Goal: Transaction & Acquisition: Purchase product/service

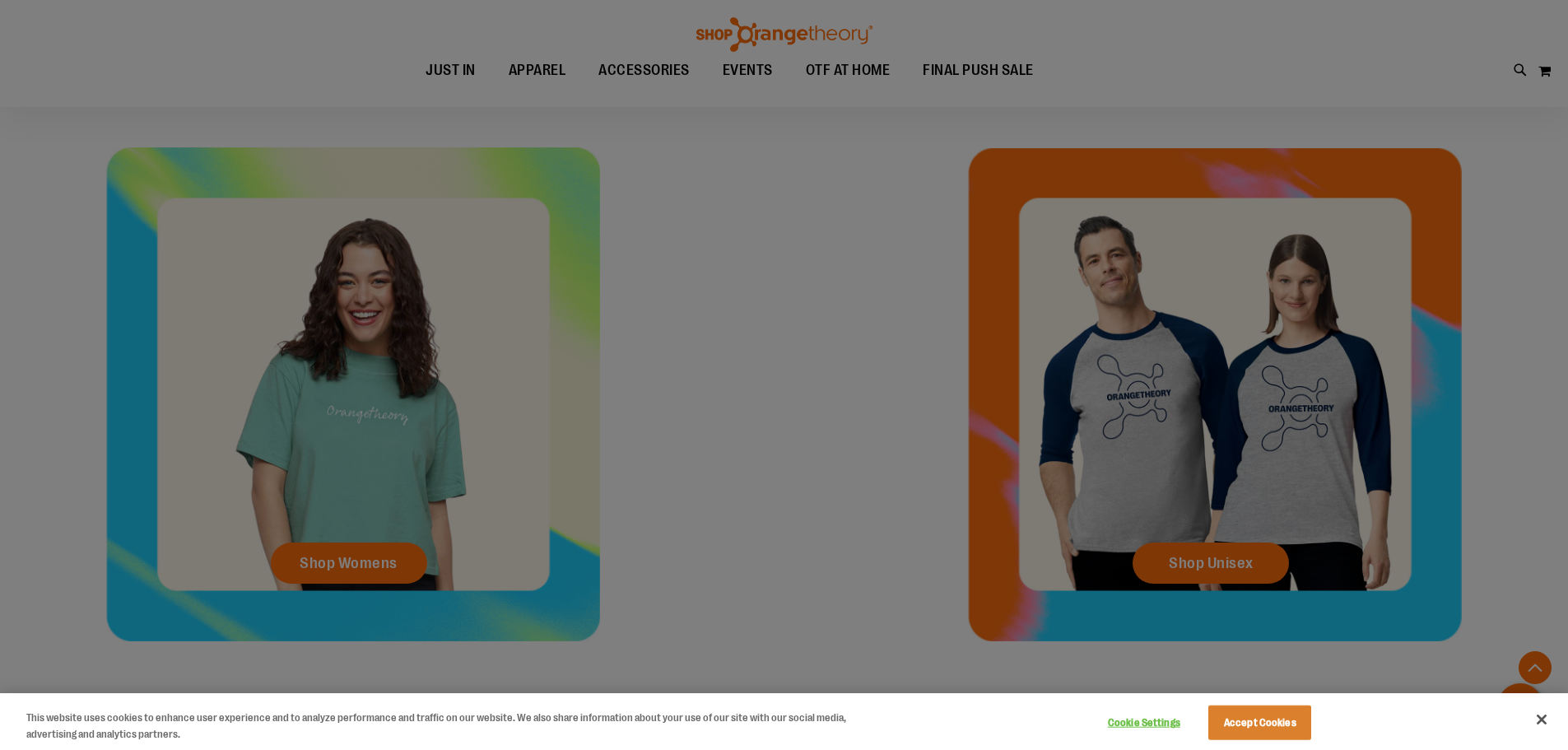
scroll to position [740, 0]
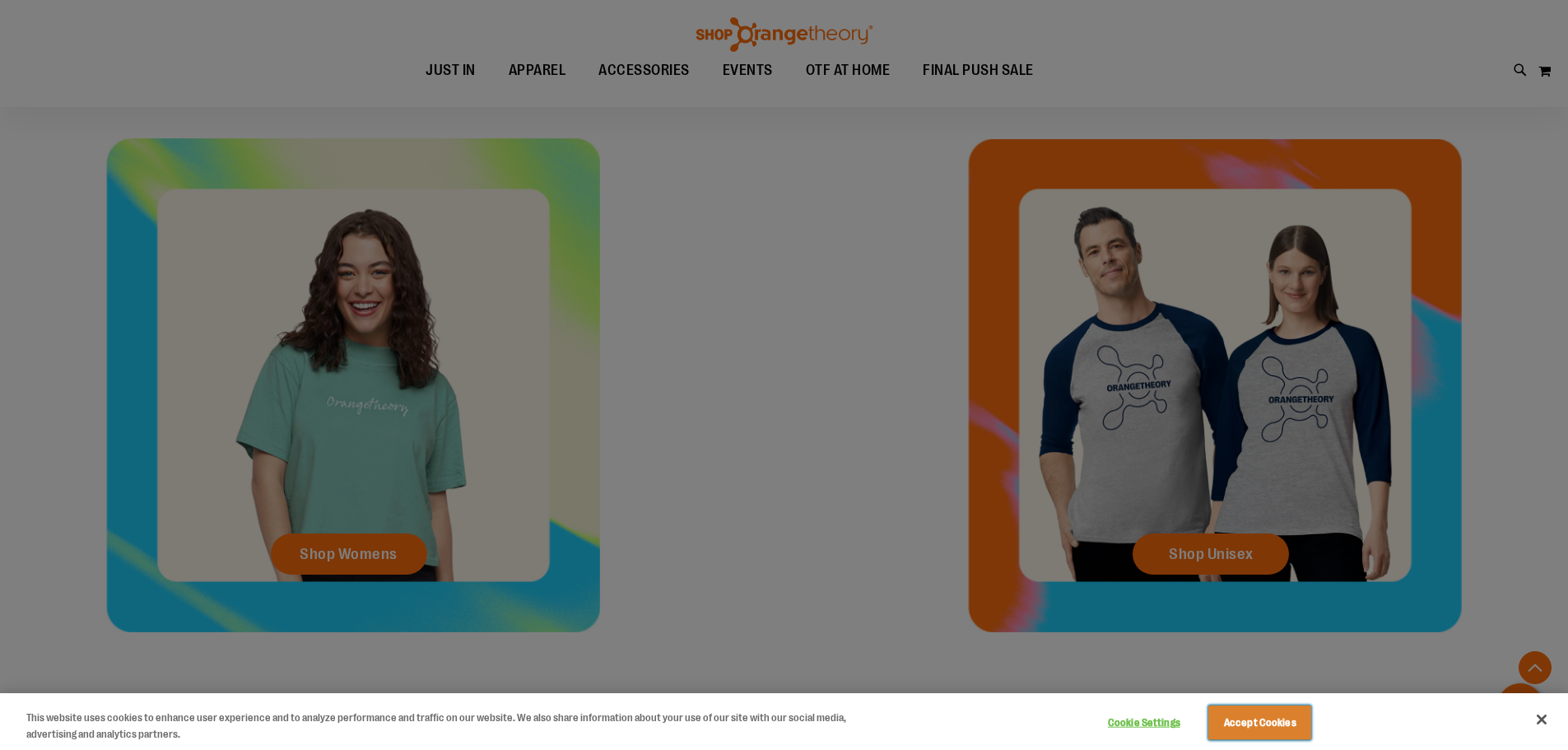
click at [1259, 718] on button "Accept Cookies" at bounding box center [1260, 723] width 103 height 35
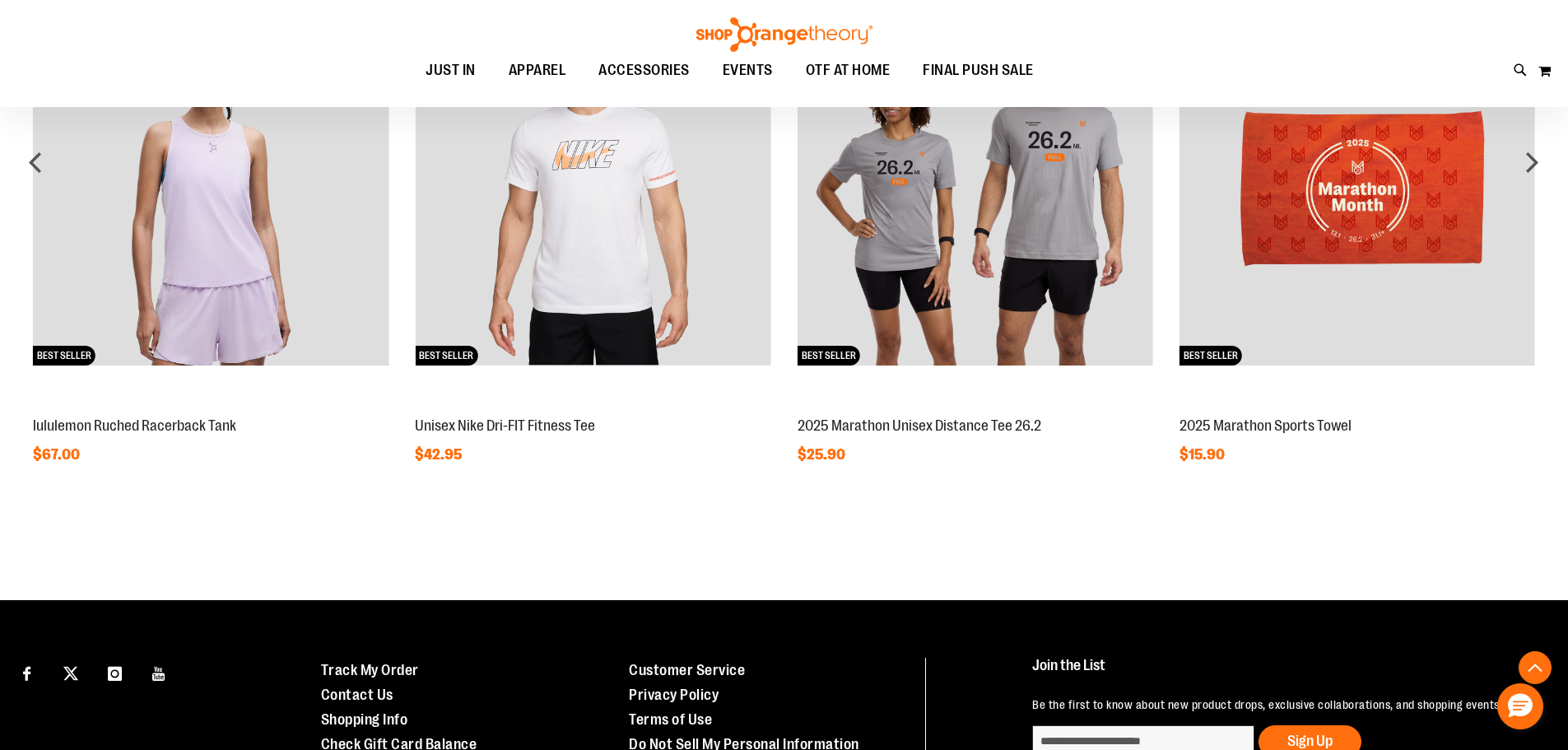
scroll to position [1480, 0]
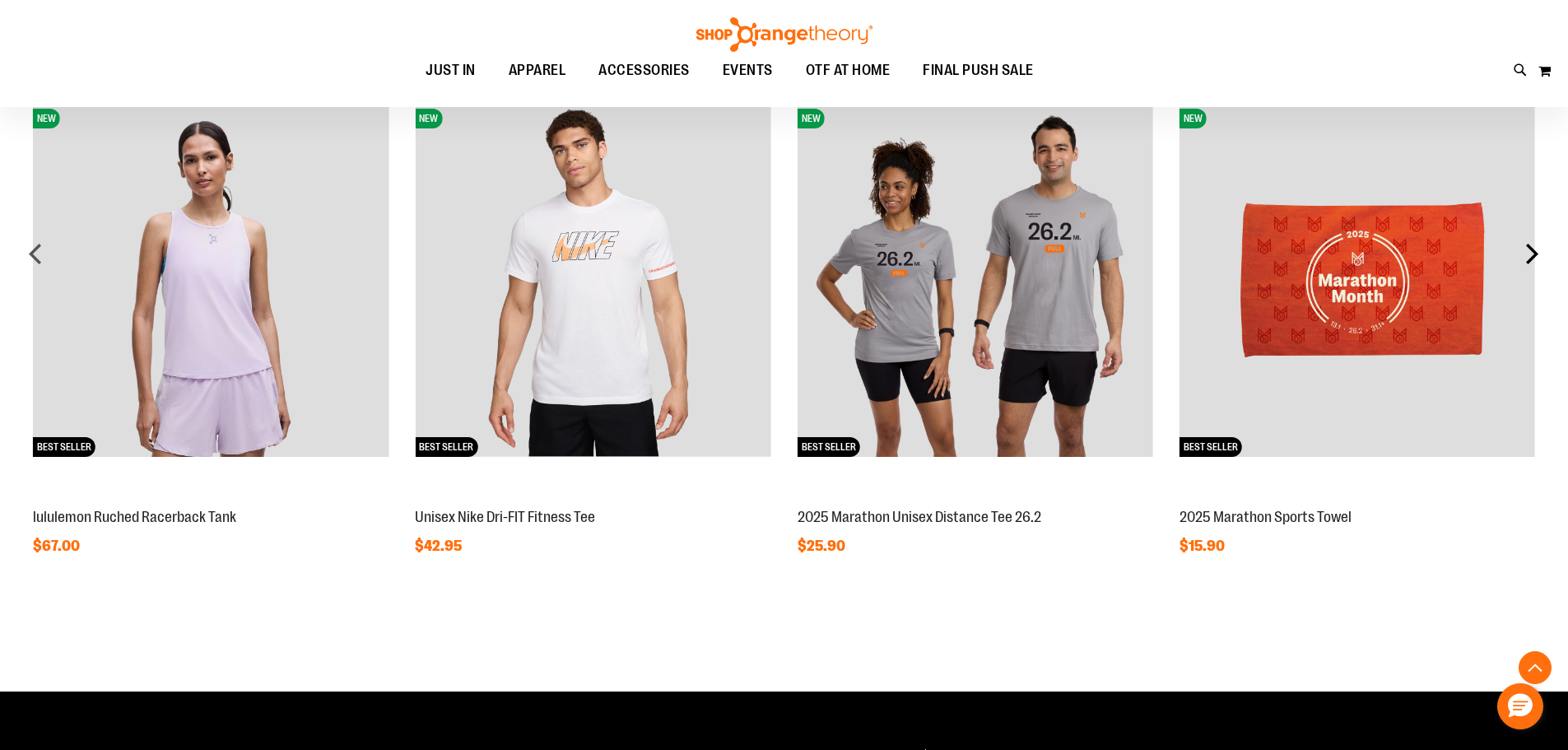
click at [1531, 253] on div "next" at bounding box center [1532, 254] width 33 height 33
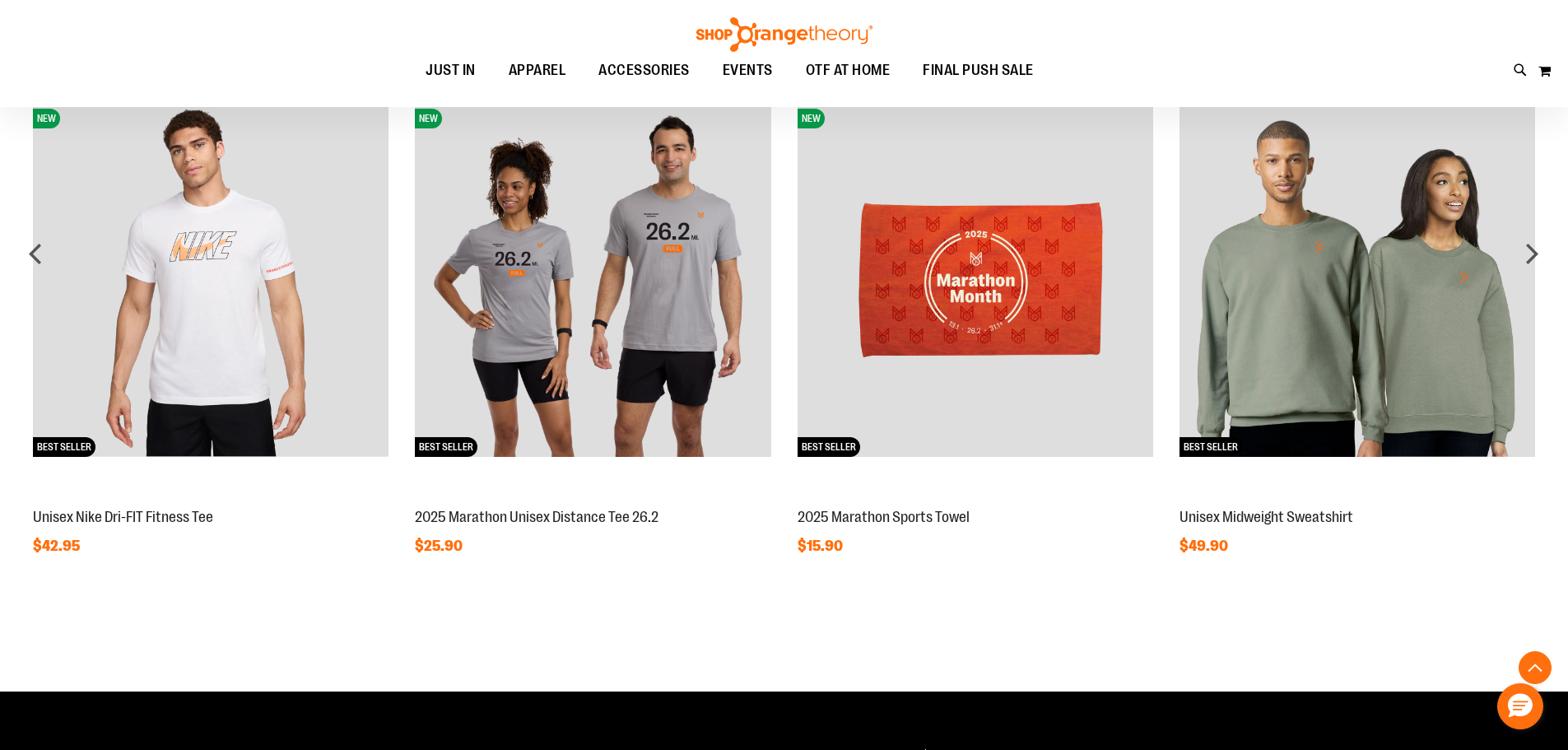
click at [950, 269] on img at bounding box center [976, 279] width 356 height 356
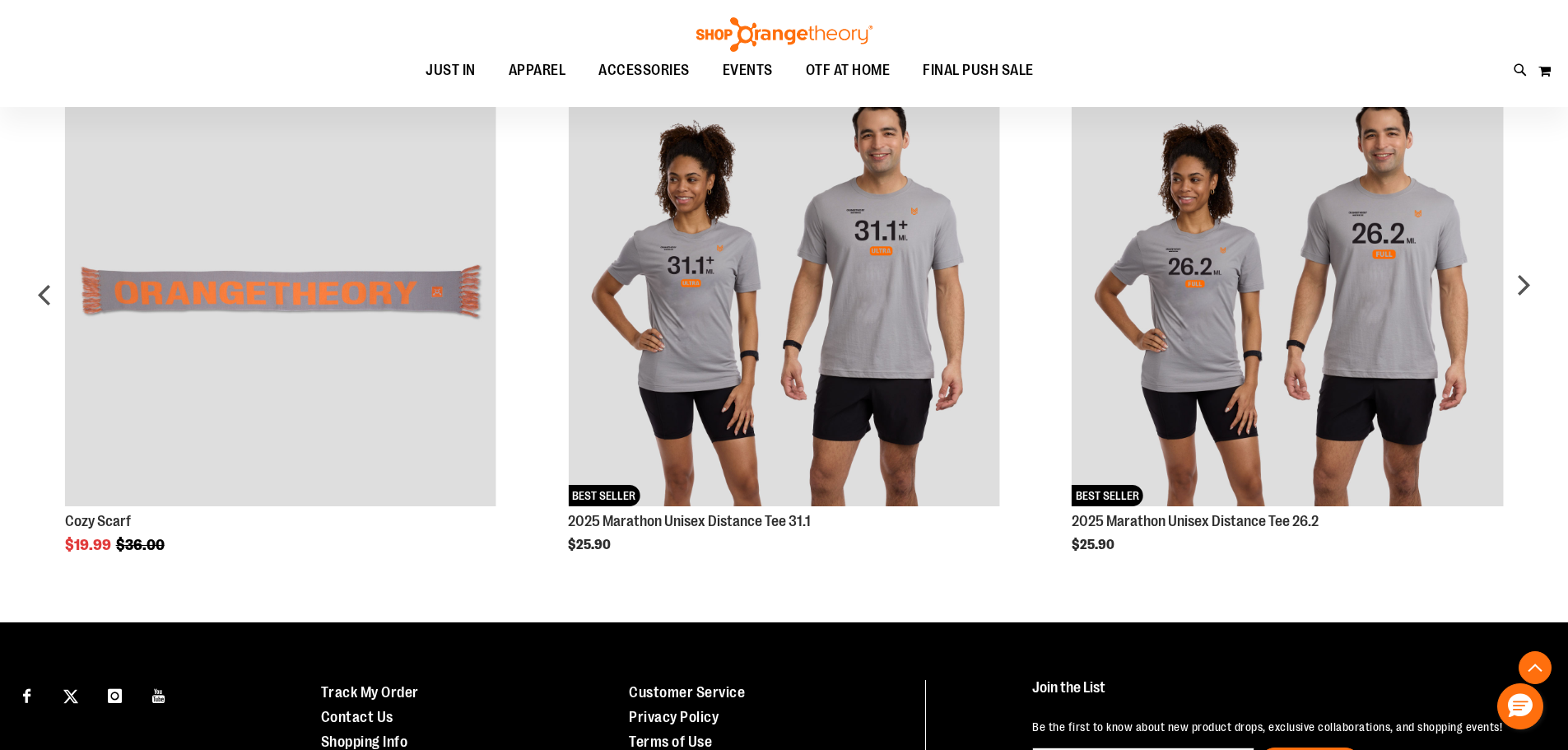
scroll to position [879, 0]
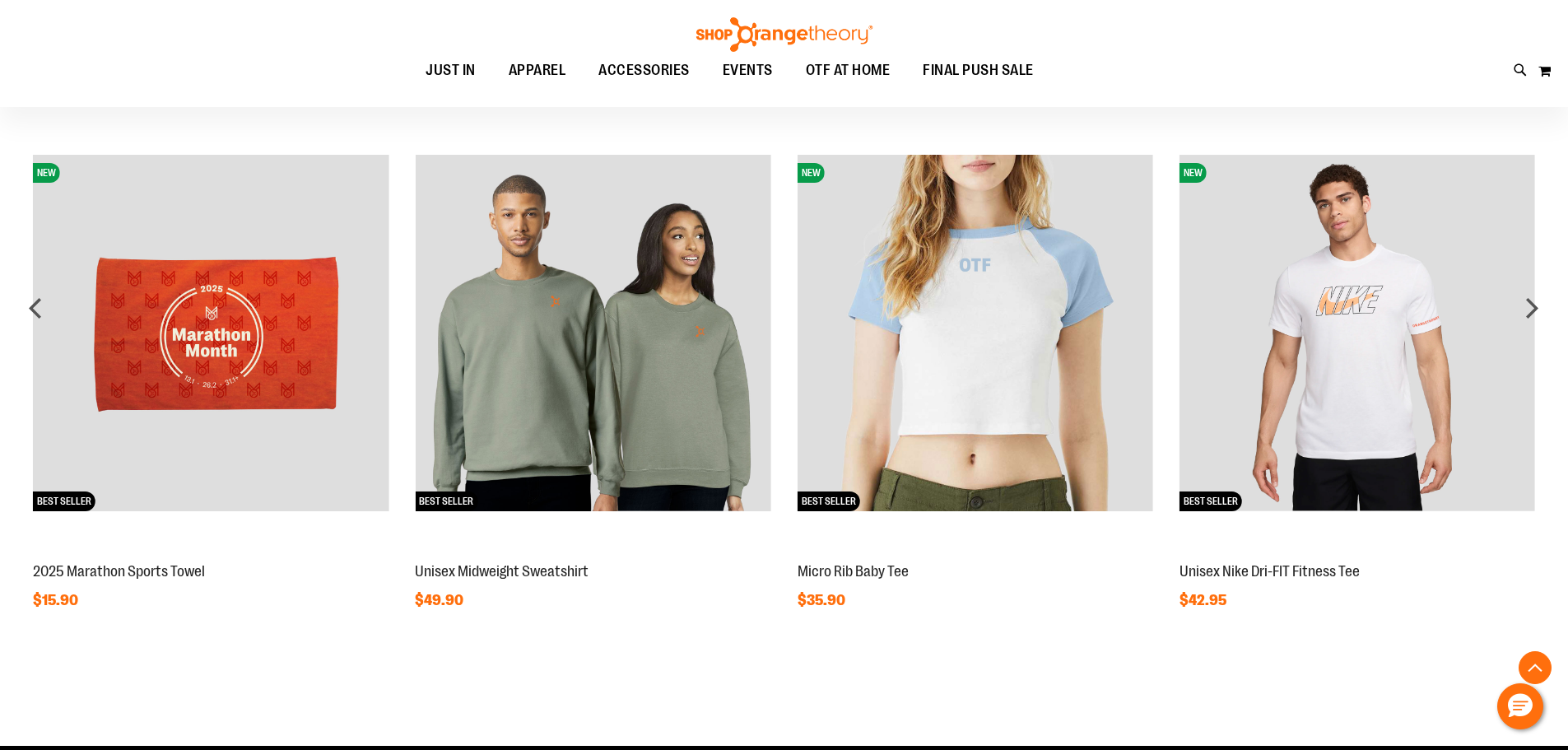
scroll to position [1216, 0]
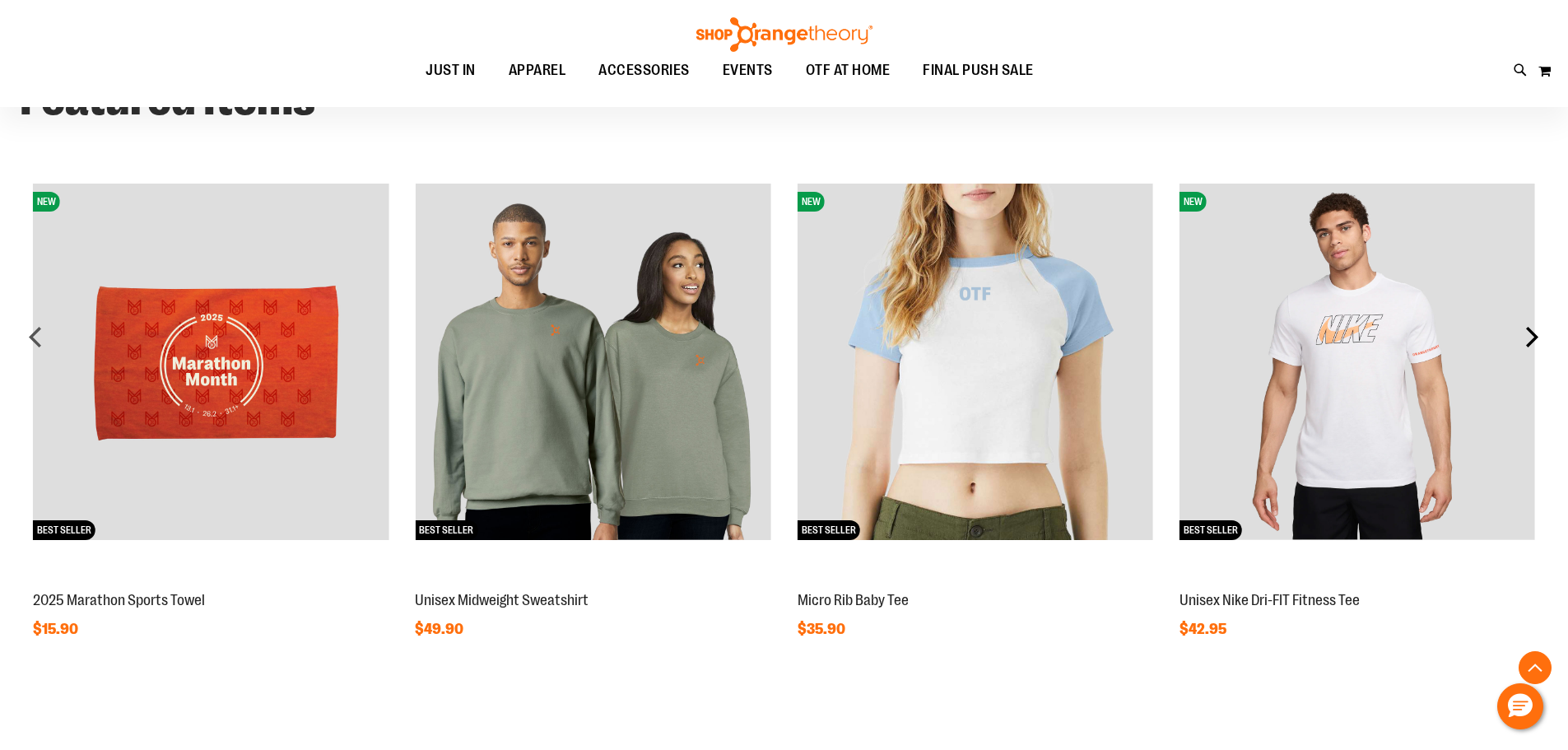
click at [1532, 346] on div "next" at bounding box center [1532, 337] width 33 height 33
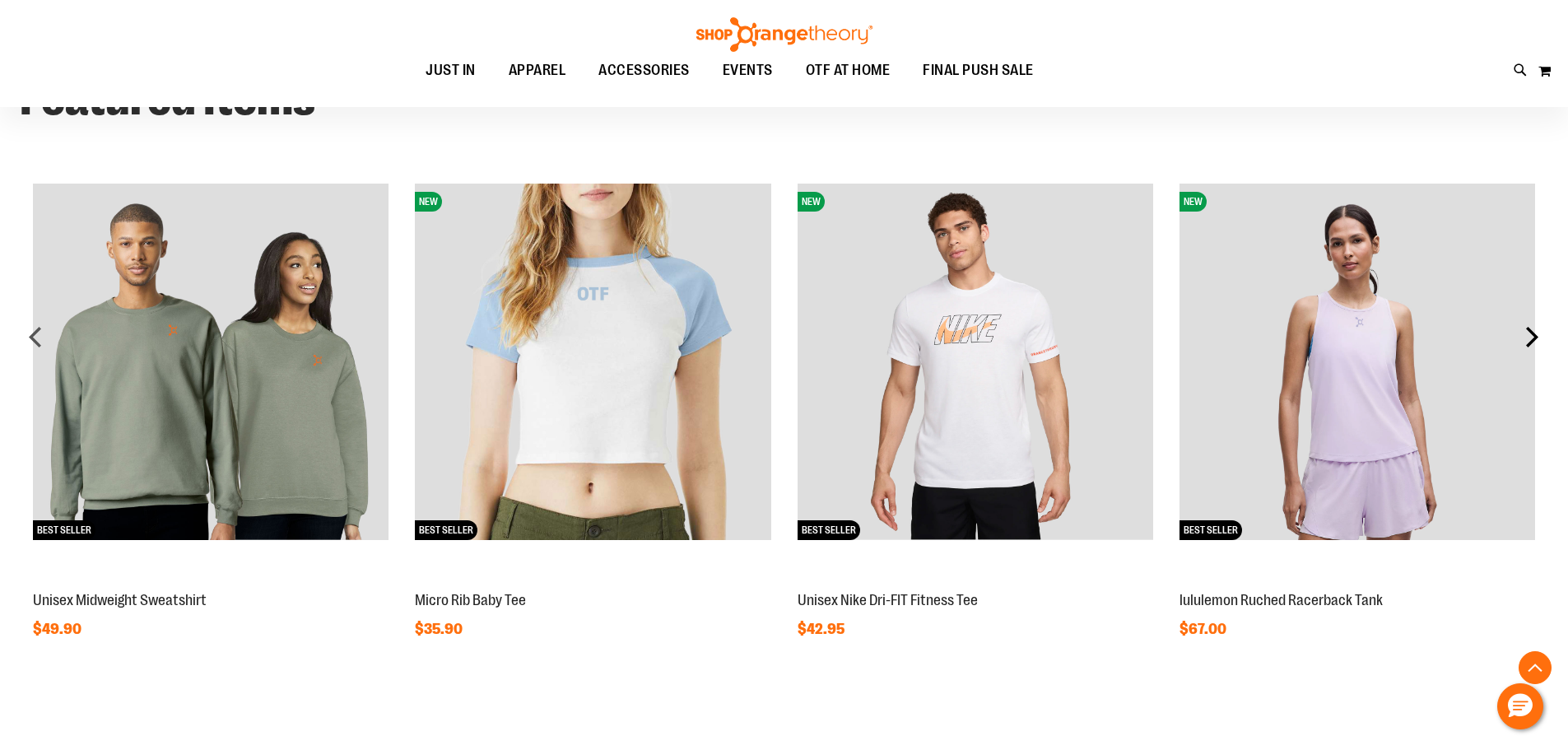
click at [1532, 344] on div "next" at bounding box center [1532, 337] width 33 height 33
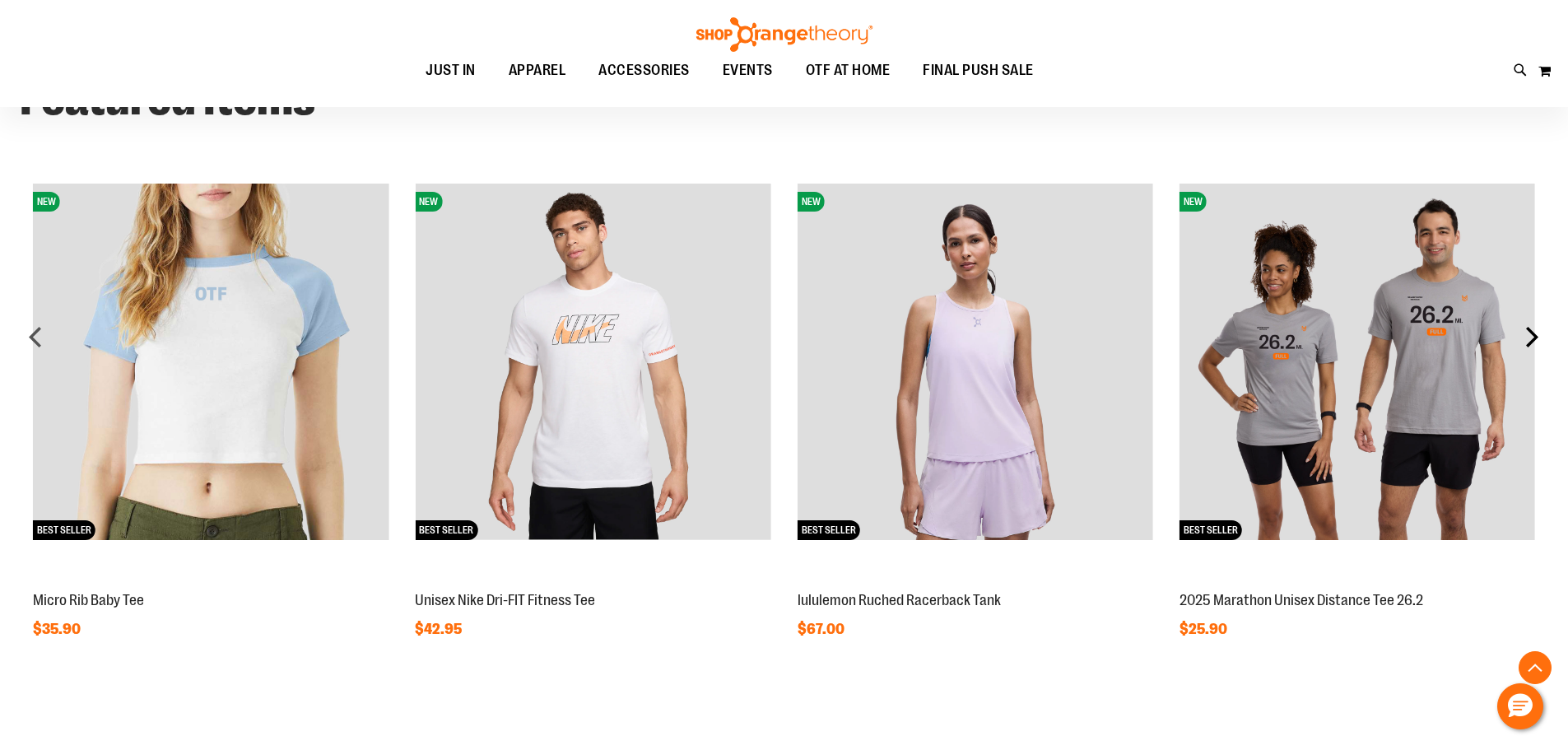
click at [1532, 344] on div "next" at bounding box center [1532, 337] width 33 height 33
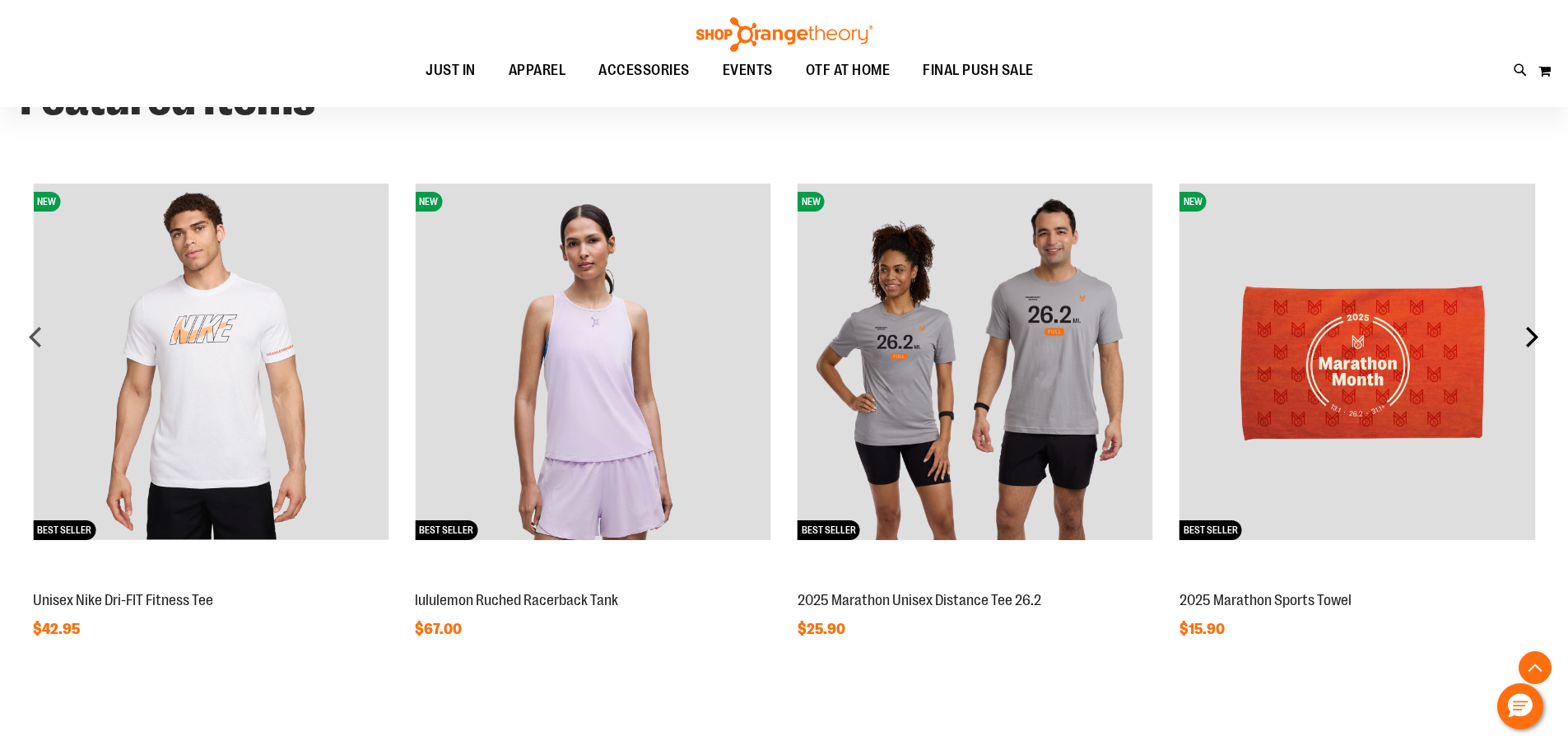
click at [1532, 334] on div "next" at bounding box center [1532, 337] width 33 height 33
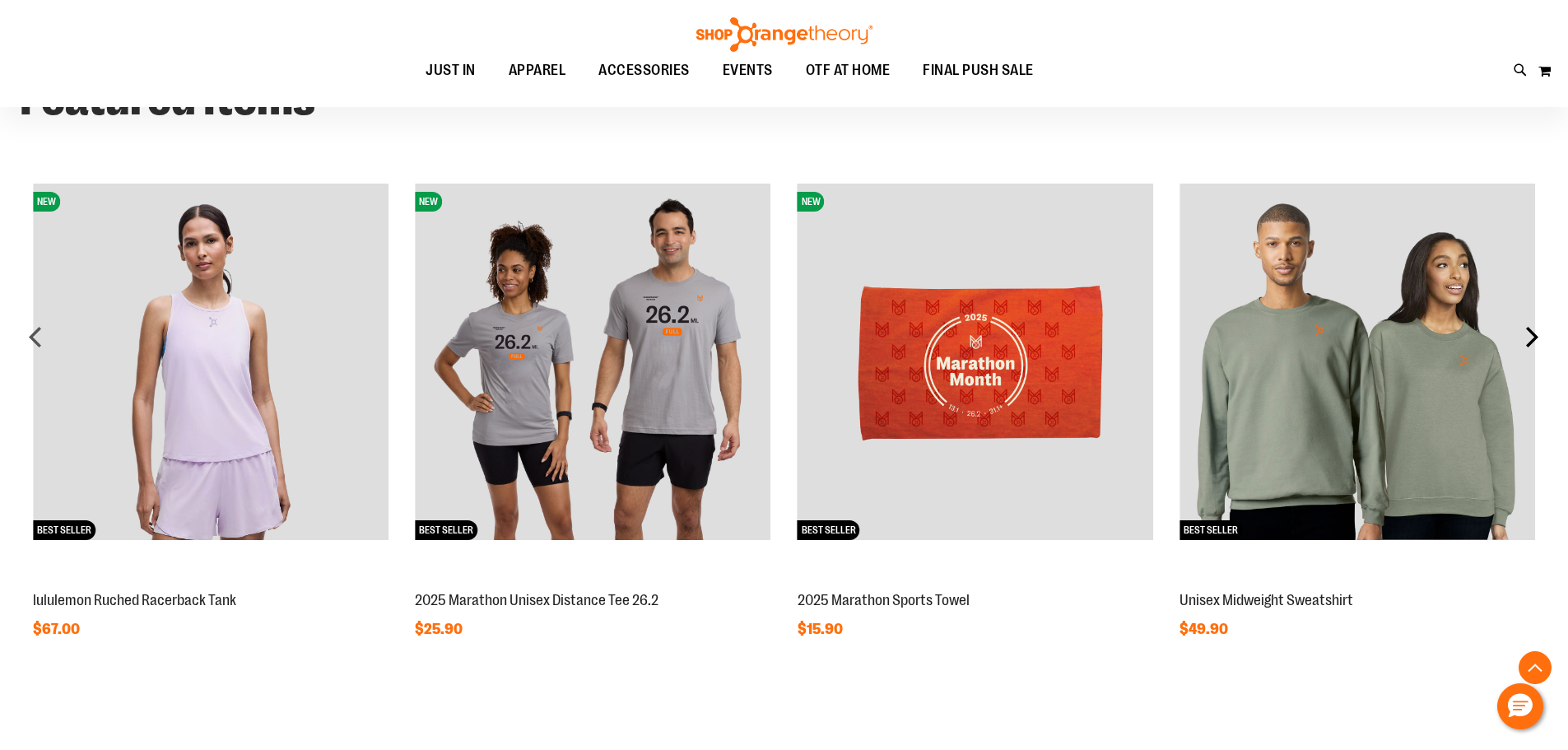
click at [1532, 334] on div "next" at bounding box center [1532, 337] width 33 height 33
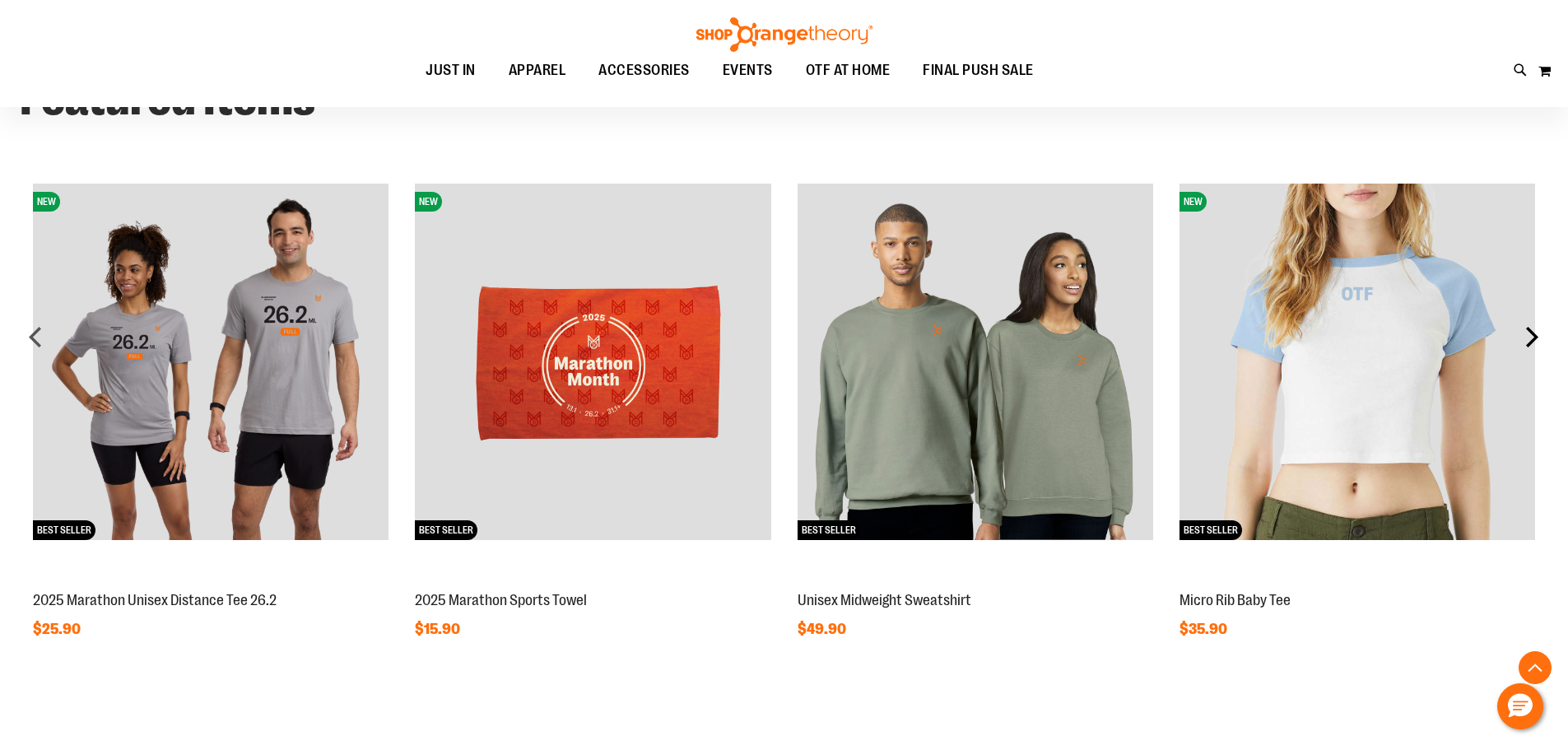
click at [1532, 334] on div "next" at bounding box center [1532, 337] width 33 height 33
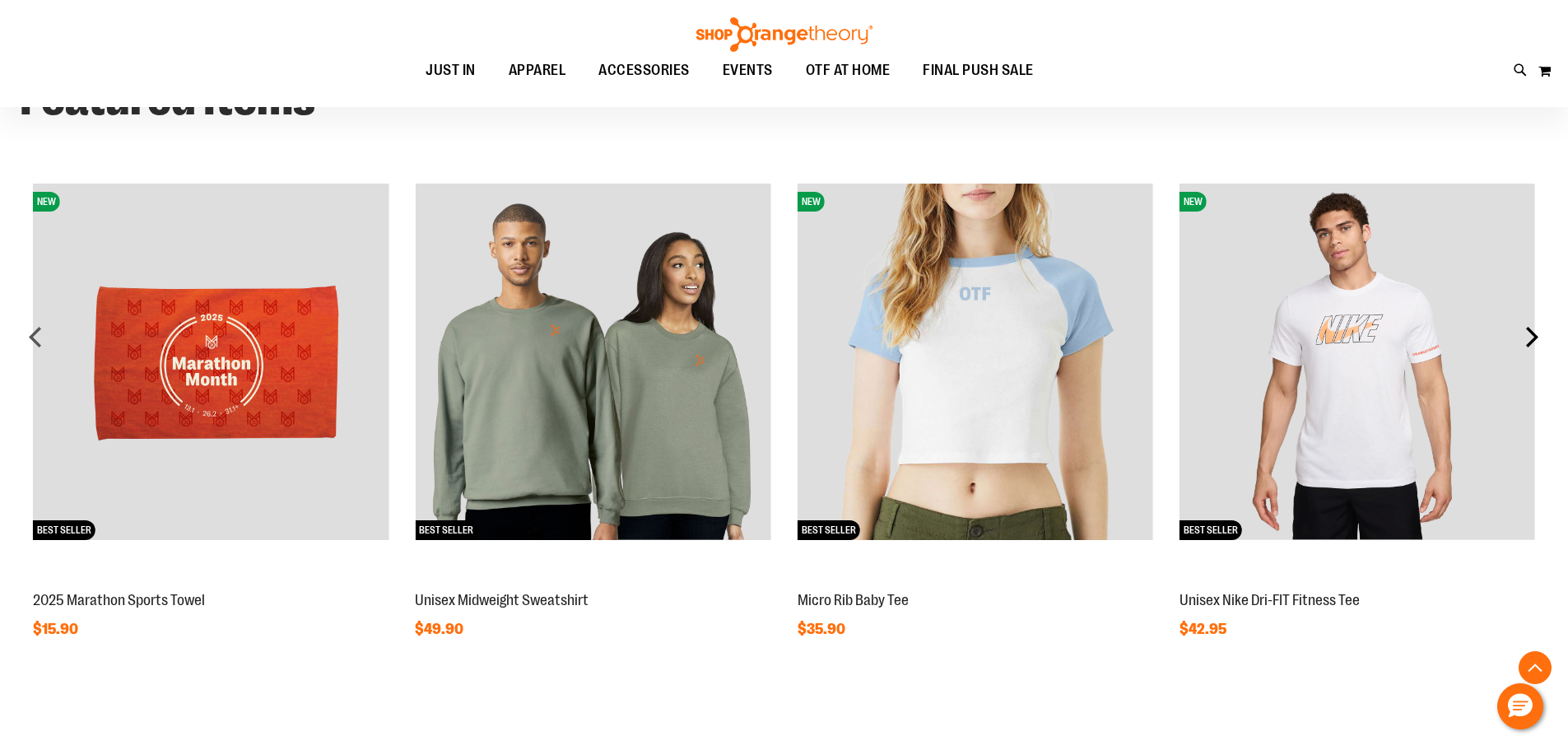
click at [1532, 334] on div "next" at bounding box center [1532, 337] width 33 height 33
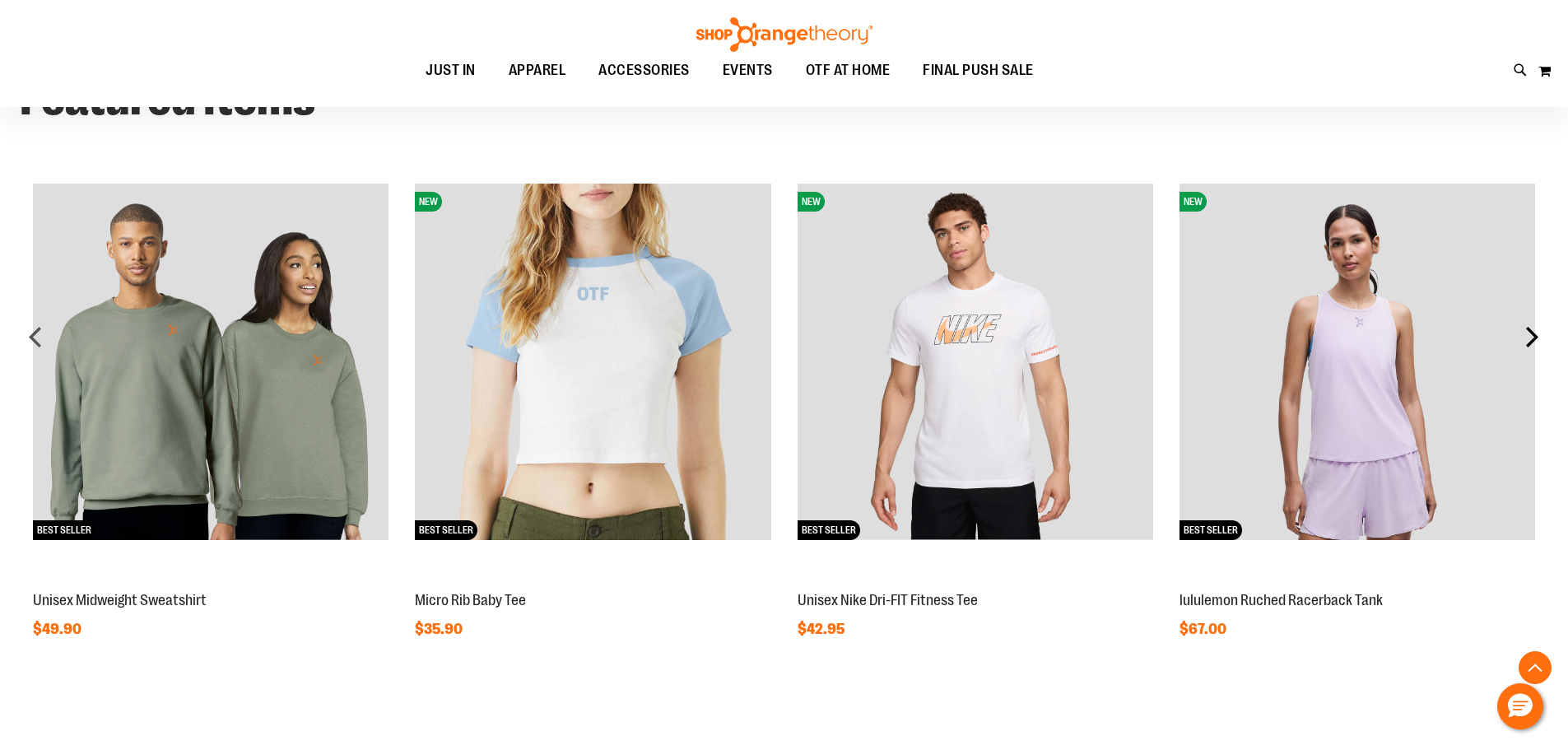
click at [1532, 334] on div "next" at bounding box center [1532, 337] width 33 height 33
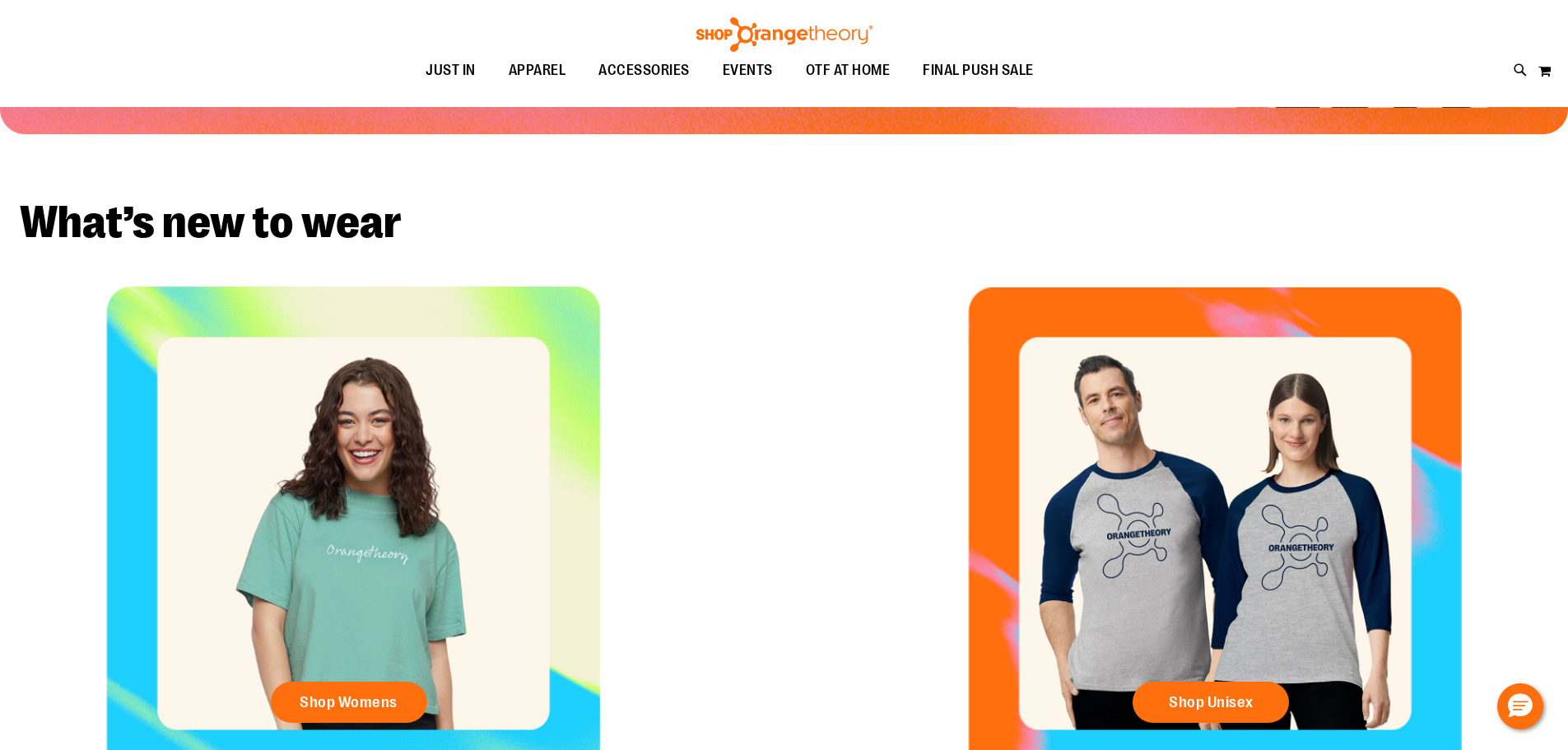
scroll to position [146, 0]
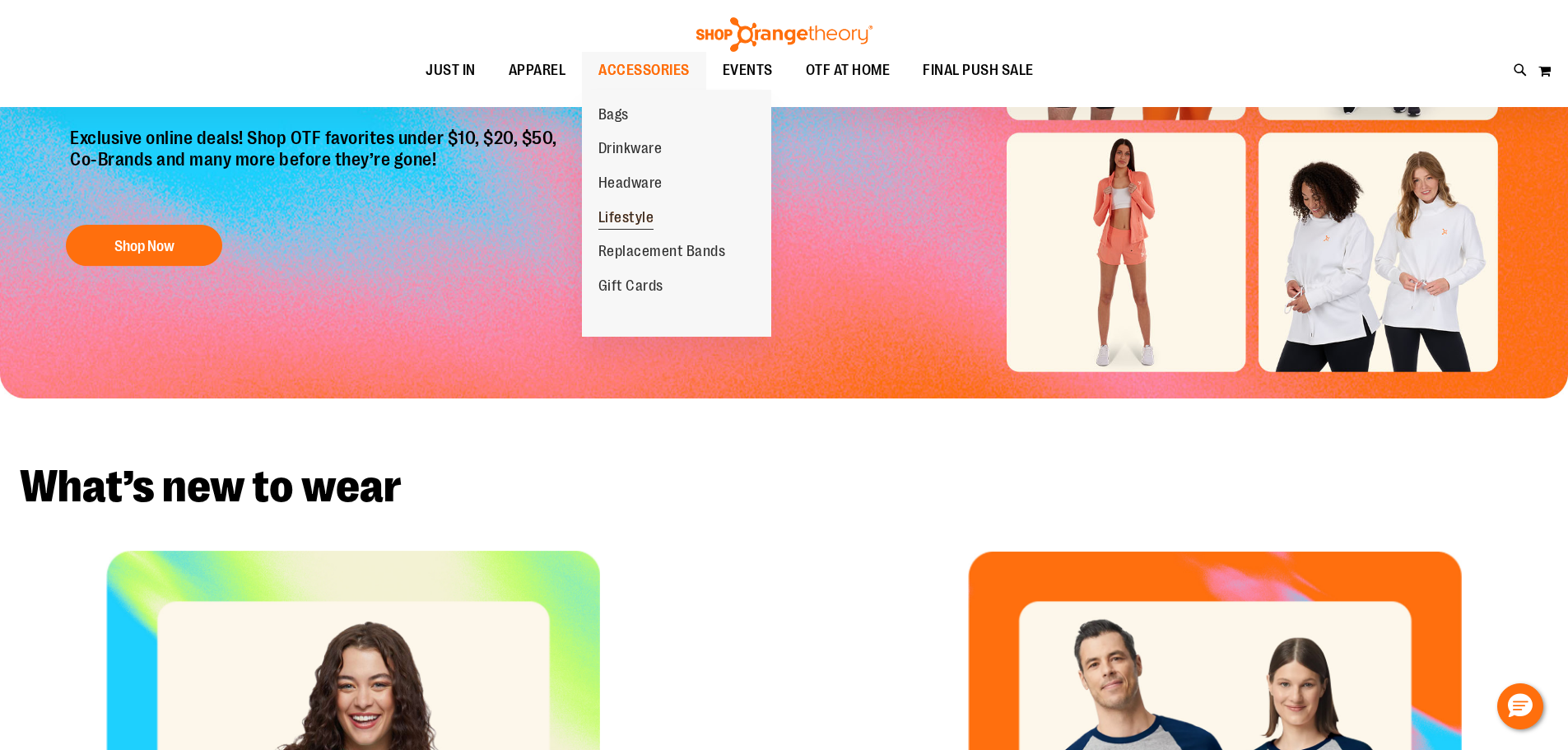
click at [636, 216] on span "Lifestyle" at bounding box center [626, 219] width 56 height 21
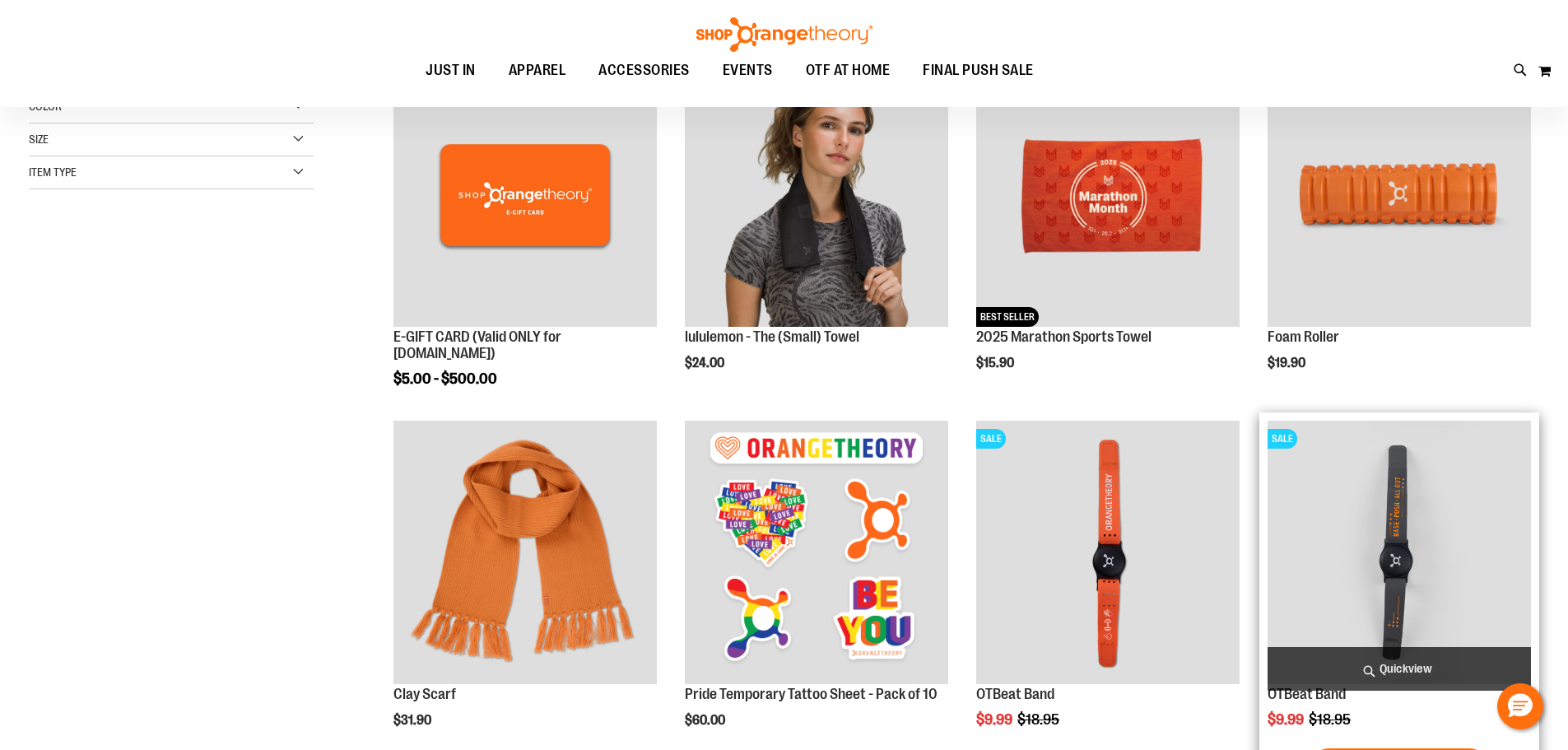
scroll to position [81, 0]
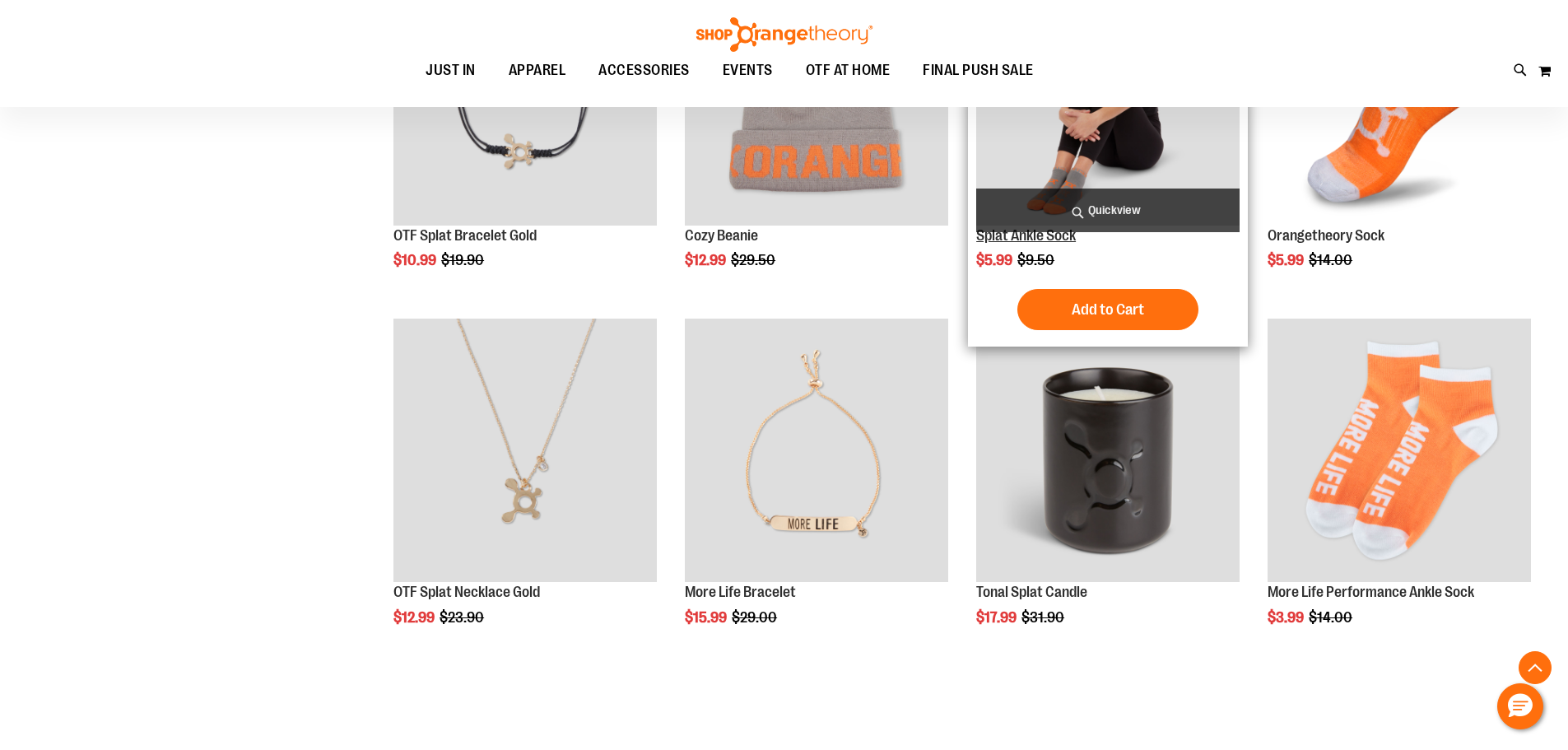
scroll to position [1069, 0]
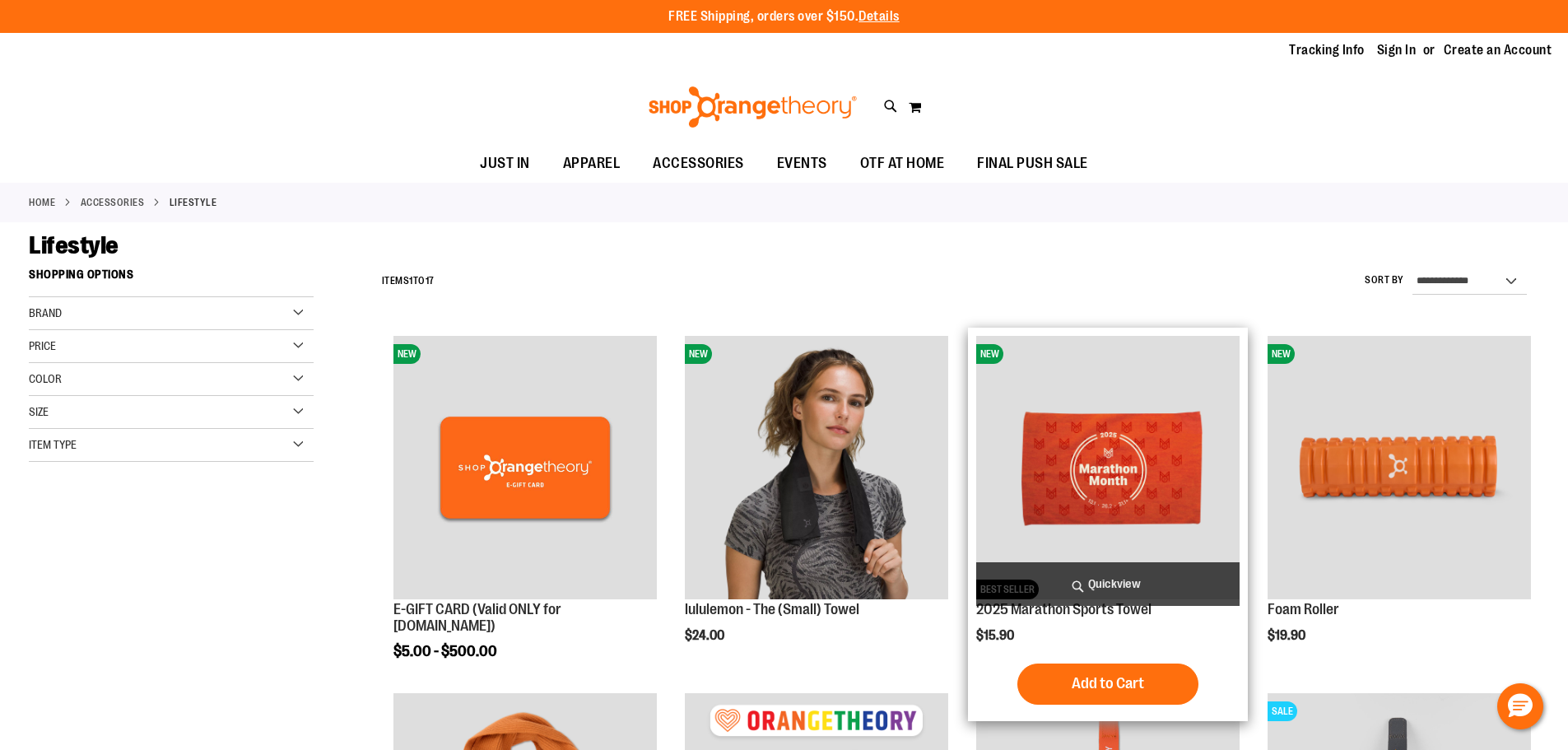
click at [1167, 486] on img "product" at bounding box center [1108, 467] width 264 height 264
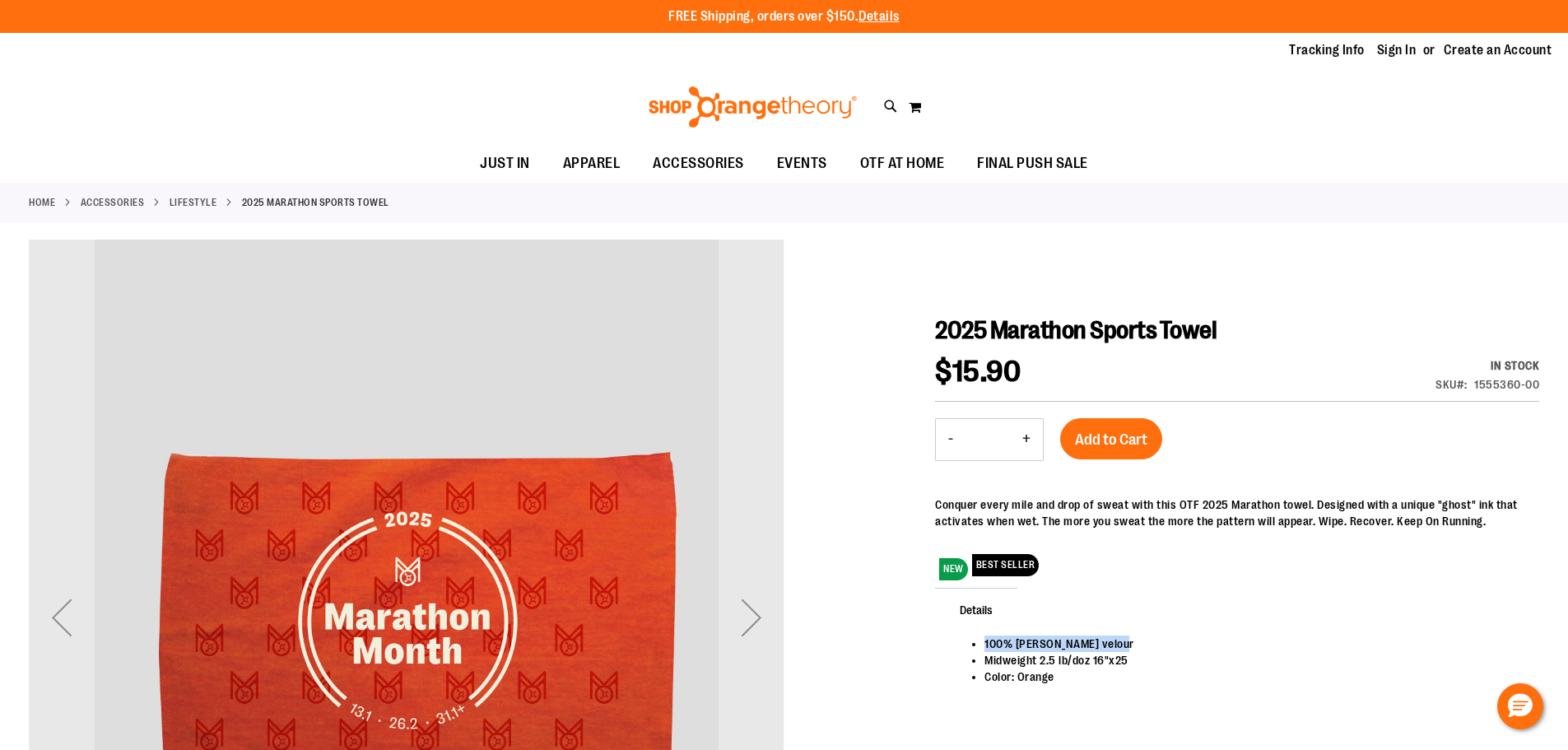
drag, startPoint x: 1123, startPoint y: 642, endPoint x: 978, endPoint y: 647, distance: 145.1
click at [978, 649] on ul "100% [PERSON_NAME] velour Midweight 2.5 lb/doz 16"x25 Color: Orange" at bounding box center [1237, 659] width 571 height 49
copy li "100% [PERSON_NAME] velour"
